Goal: Find specific page/section: Find specific page/section

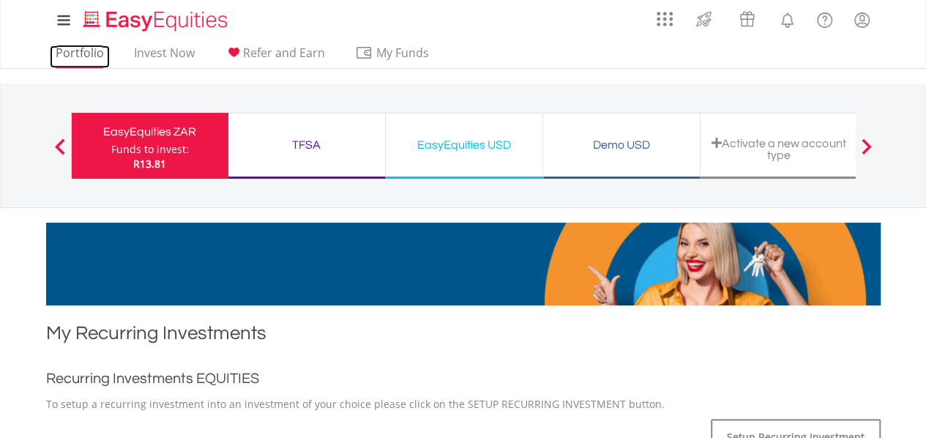
click at [92, 46] on link "Portfolio" at bounding box center [80, 56] width 60 height 23
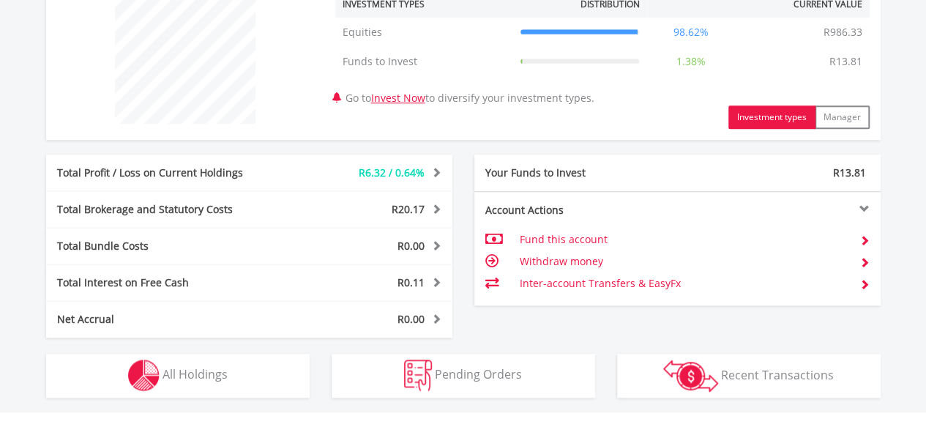
scroll to position [732, 0]
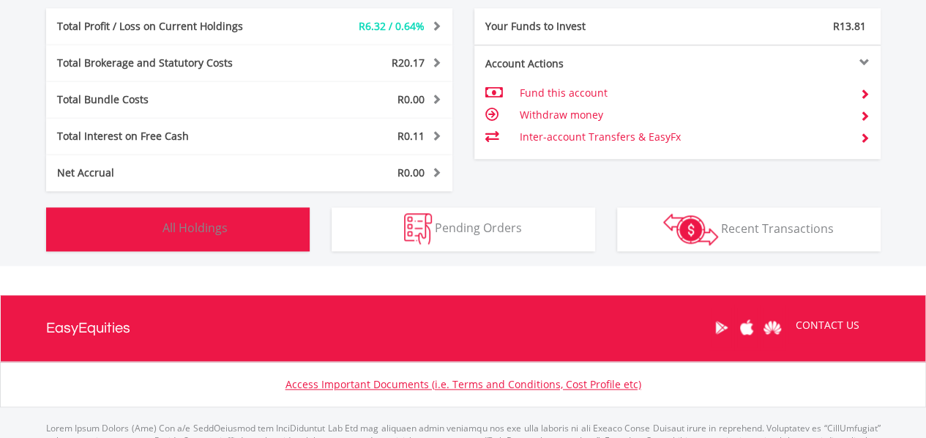
click at [180, 232] on span "All Holdings" at bounding box center [195, 228] width 65 height 16
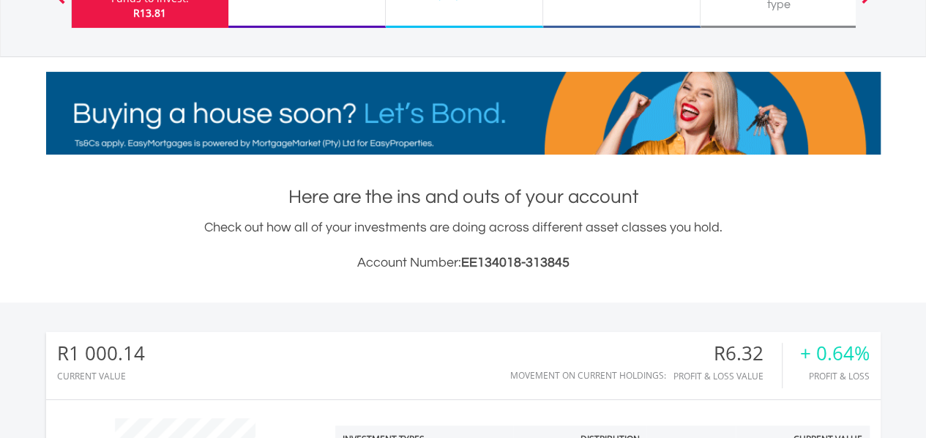
scroll to position [293, 0]
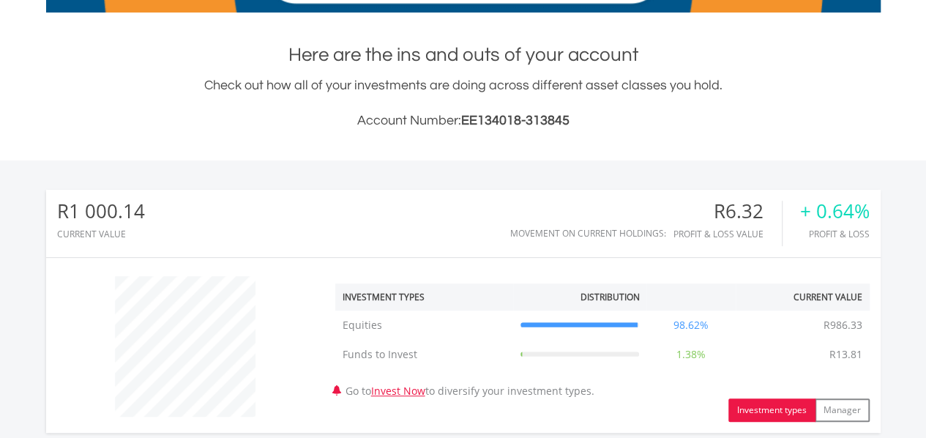
click at [847, 216] on div "+ 0.64%" at bounding box center [835, 211] width 70 height 21
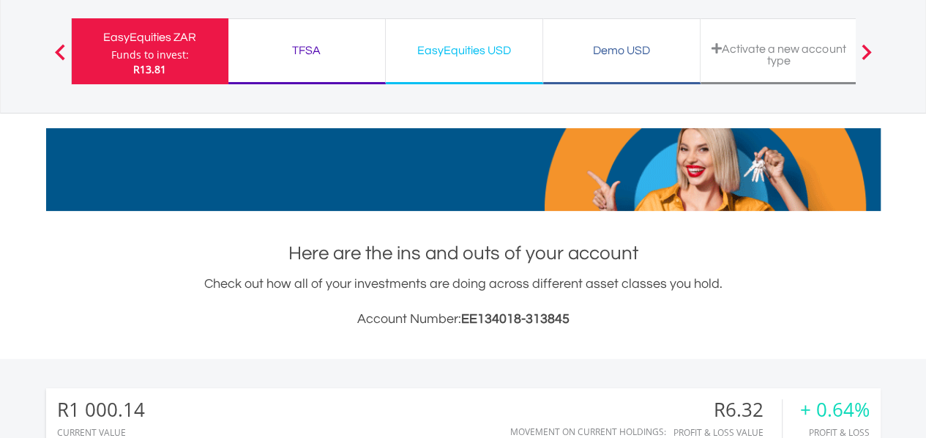
scroll to position [0, 0]
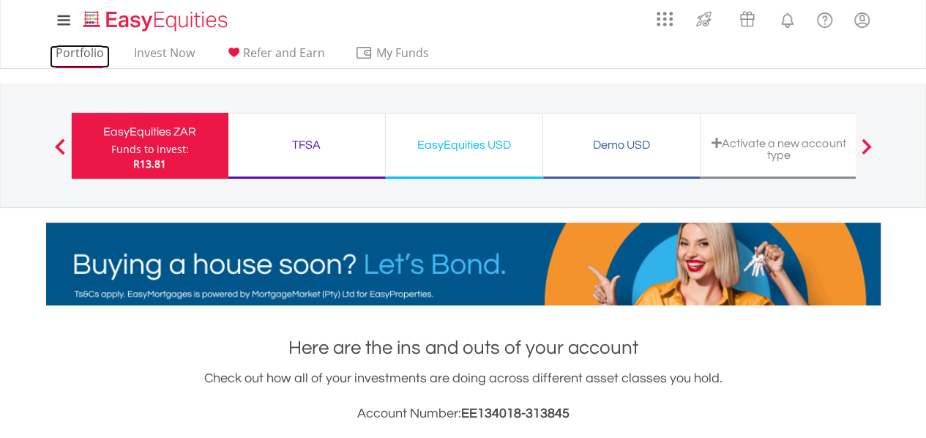
click at [89, 58] on link "Portfolio" at bounding box center [80, 56] width 60 height 23
